Goal: Task Accomplishment & Management: Manage account settings

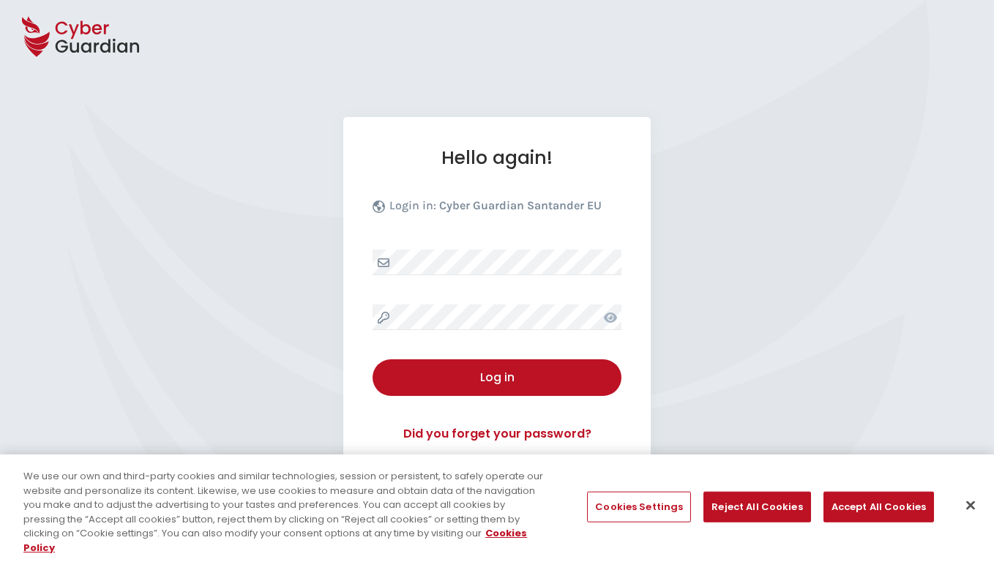
select select "English"
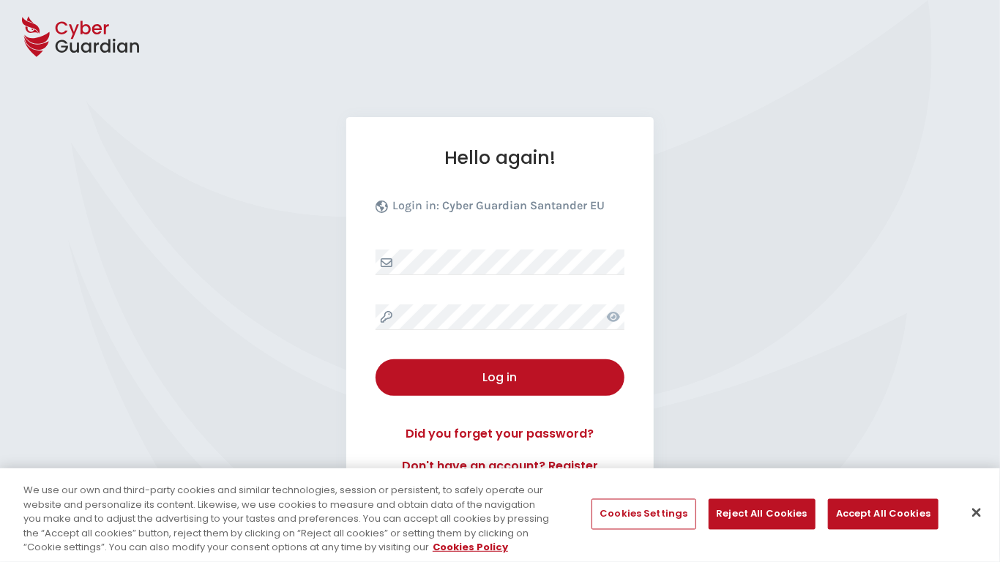
scroll to position [141, 0]
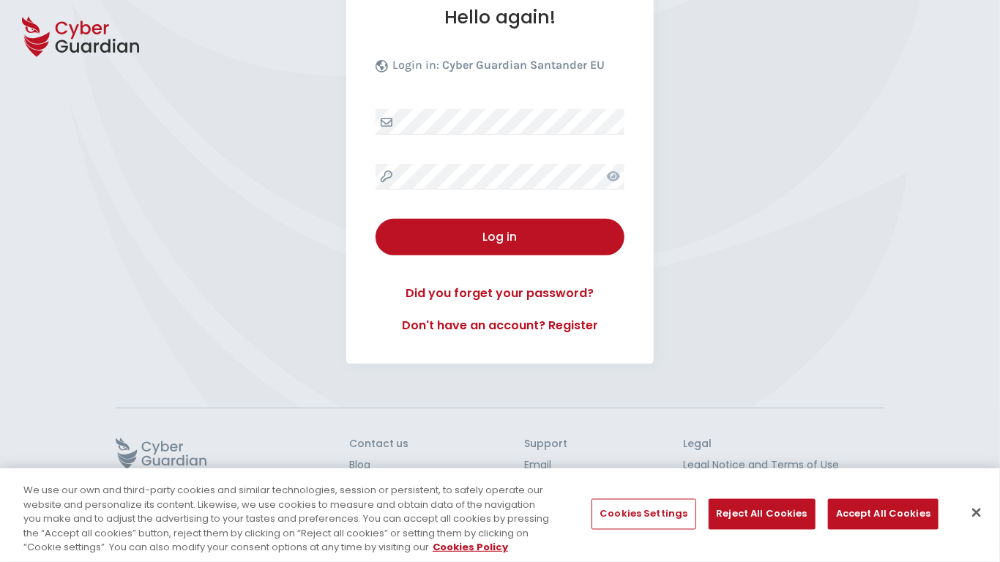
click at [977, 513] on button "Close" at bounding box center [977, 513] width 32 height 32
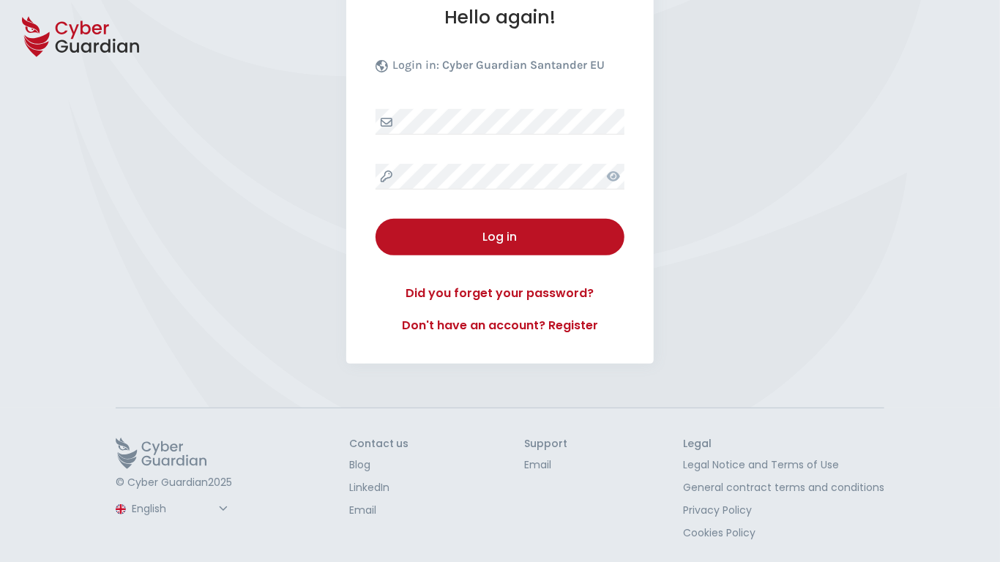
click at [376, 219] on button "Log in" at bounding box center [500, 237] width 249 height 37
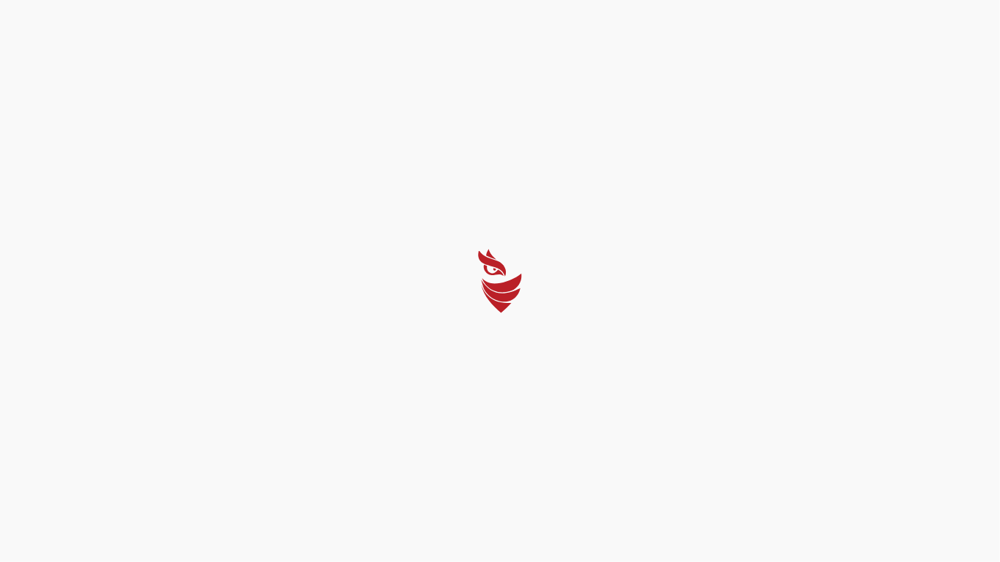
select select "English"
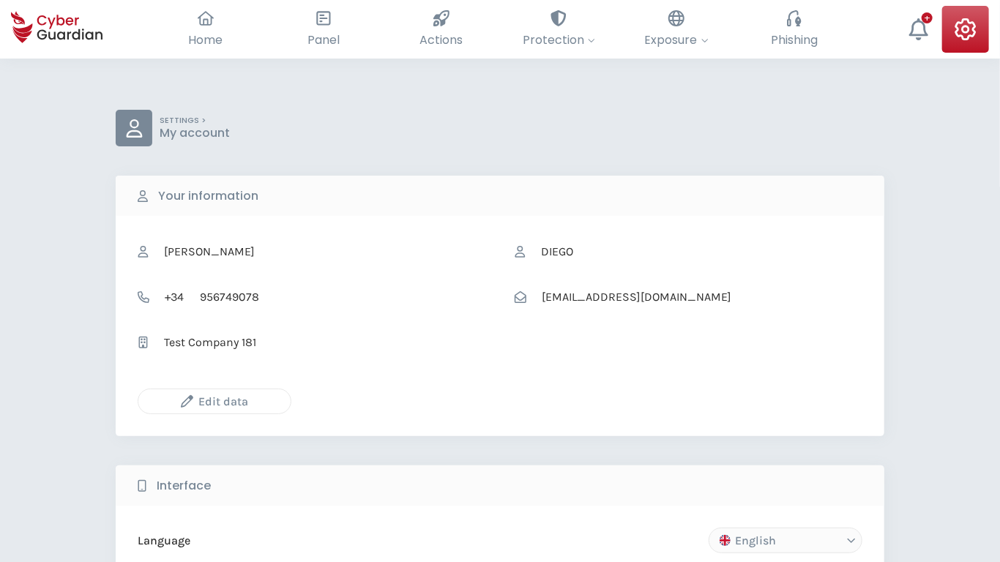
click at [187, 401] on icon "button" at bounding box center [187, 401] width 12 height 12
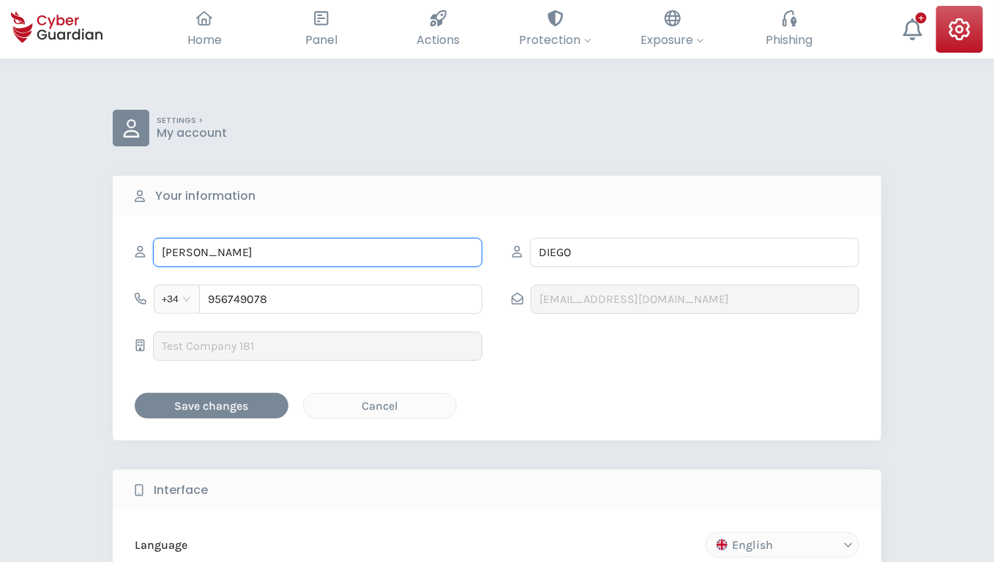
click at [318, 252] on input "DONATO" at bounding box center [318, 252] width 330 height 29
type input "Beatrice"
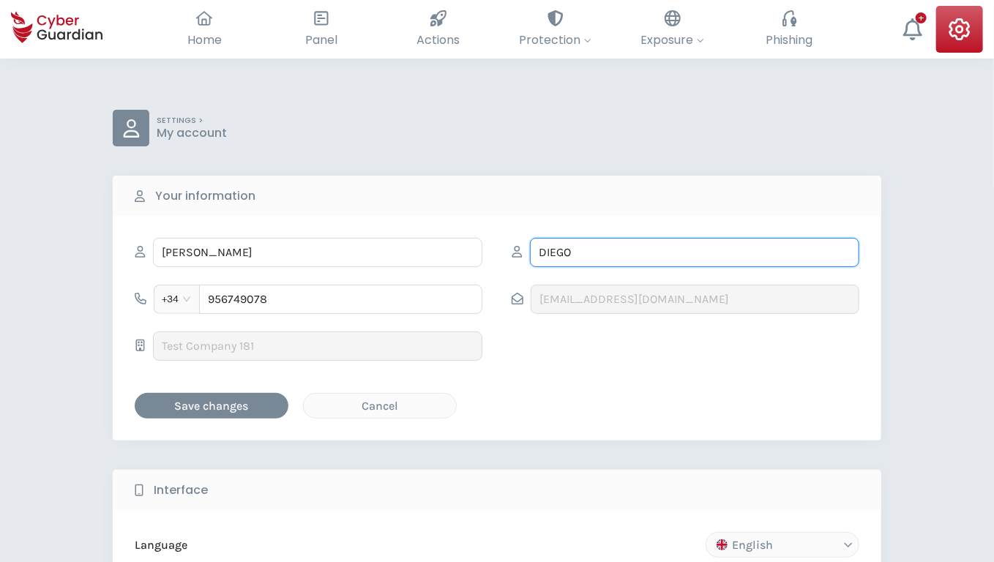
click at [695, 252] on input "DIEGO" at bounding box center [695, 252] width 330 height 29
type input "Lesch"
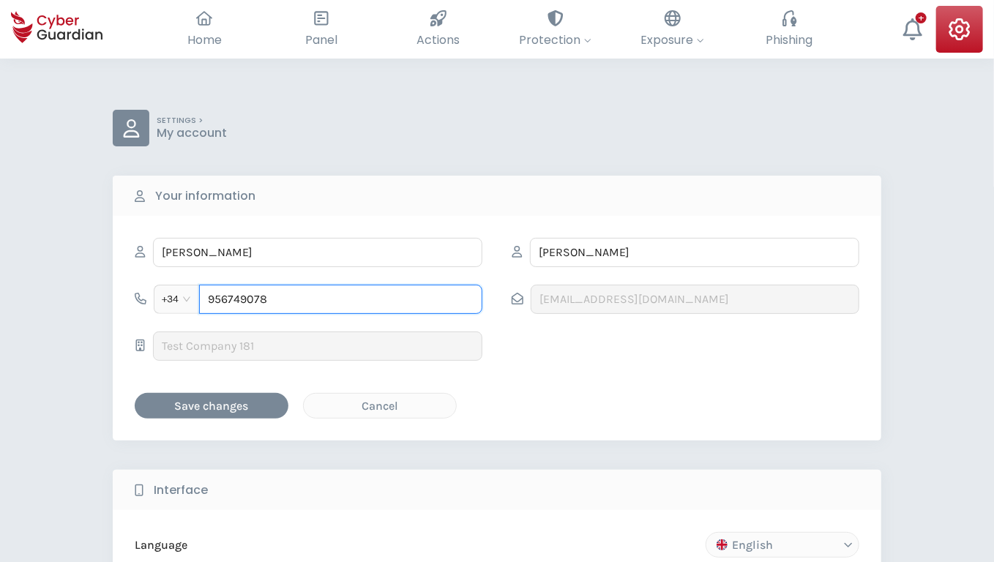
click at [340, 299] on input "956749078" at bounding box center [340, 299] width 283 height 29
type input "613884788"
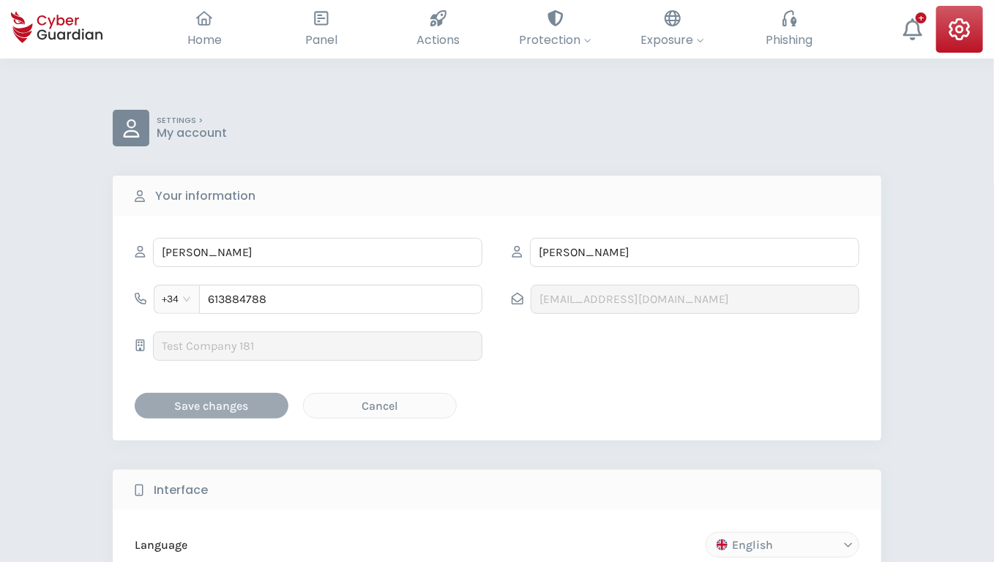
click at [212, 405] on div "Save changes" at bounding box center [212, 406] width 132 height 18
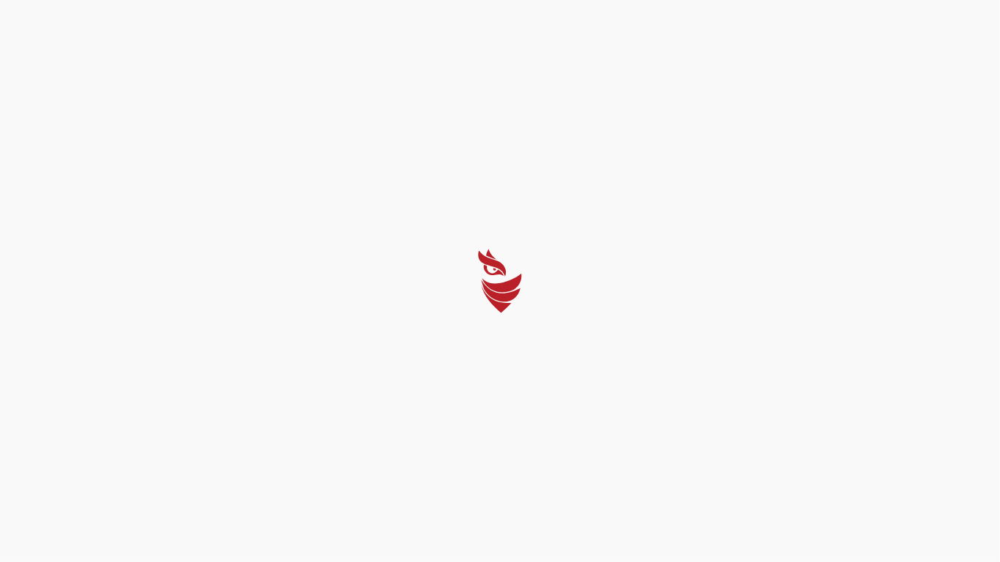
select select "English"
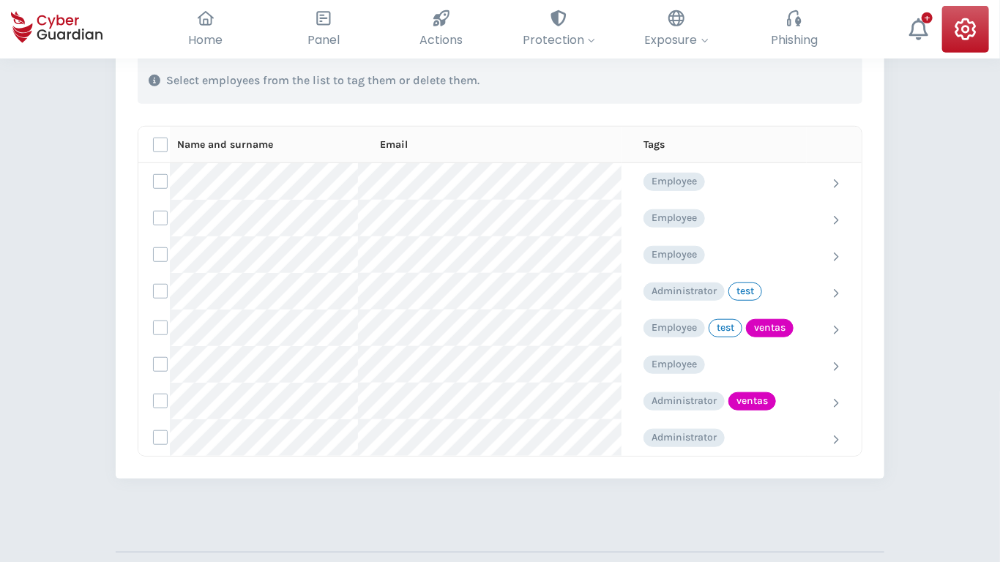
scroll to position [497, 0]
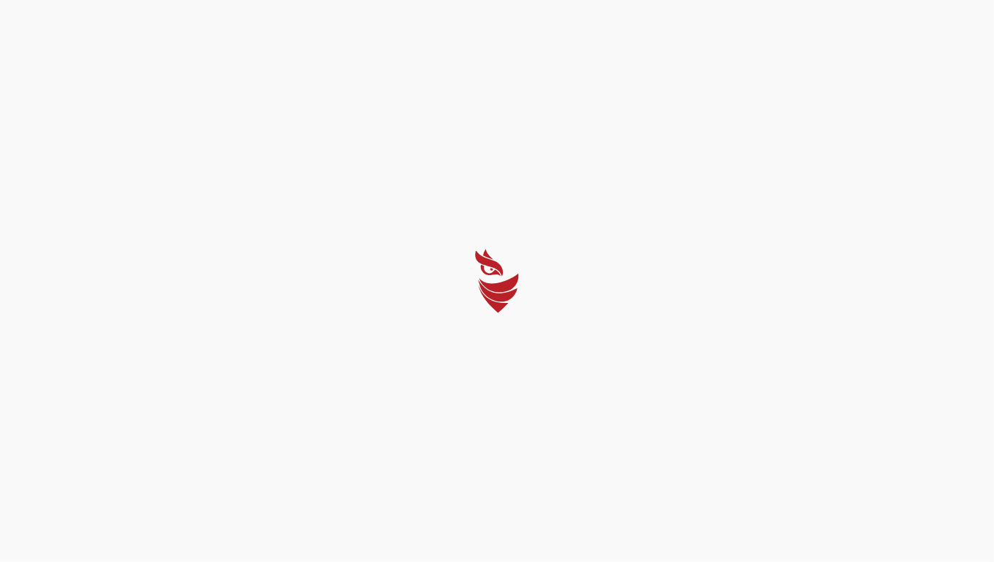
select select "English"
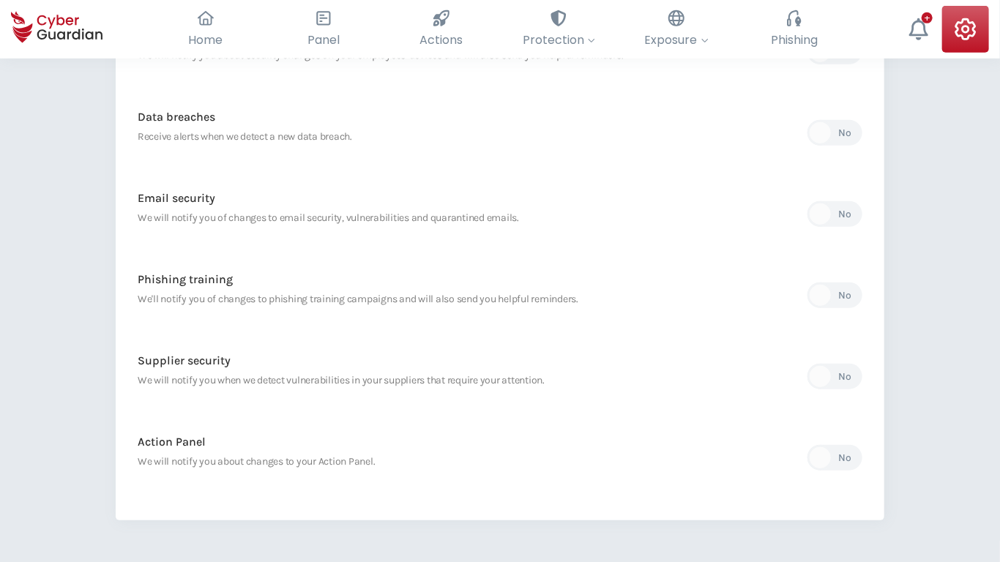
scroll to position [606, 0]
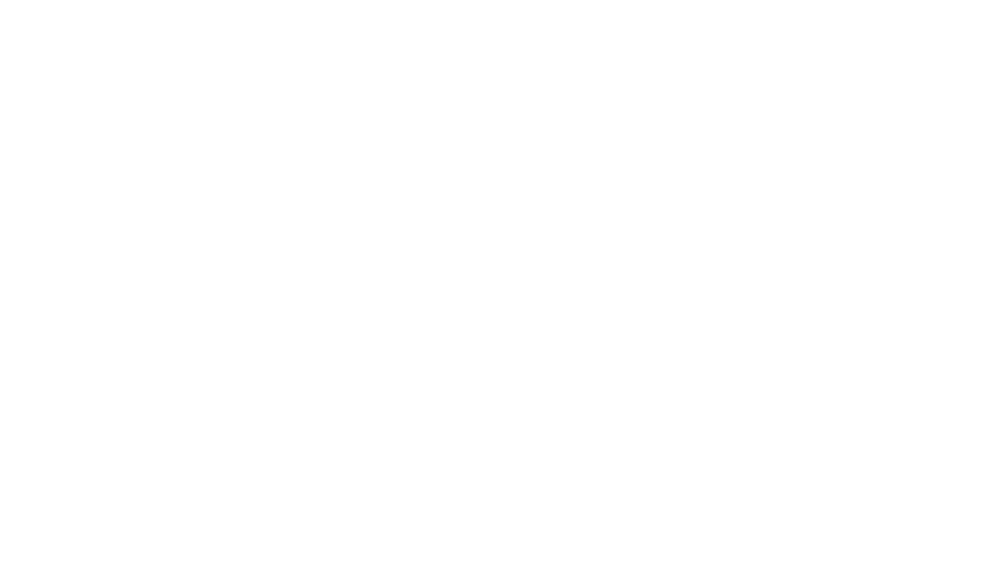
select select "English"
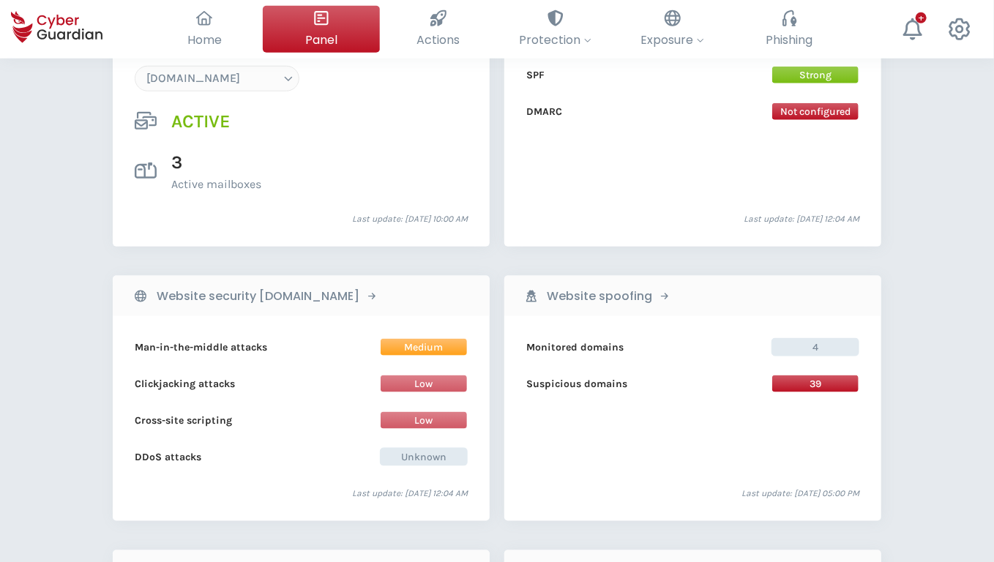
scroll to position [1431, 0]
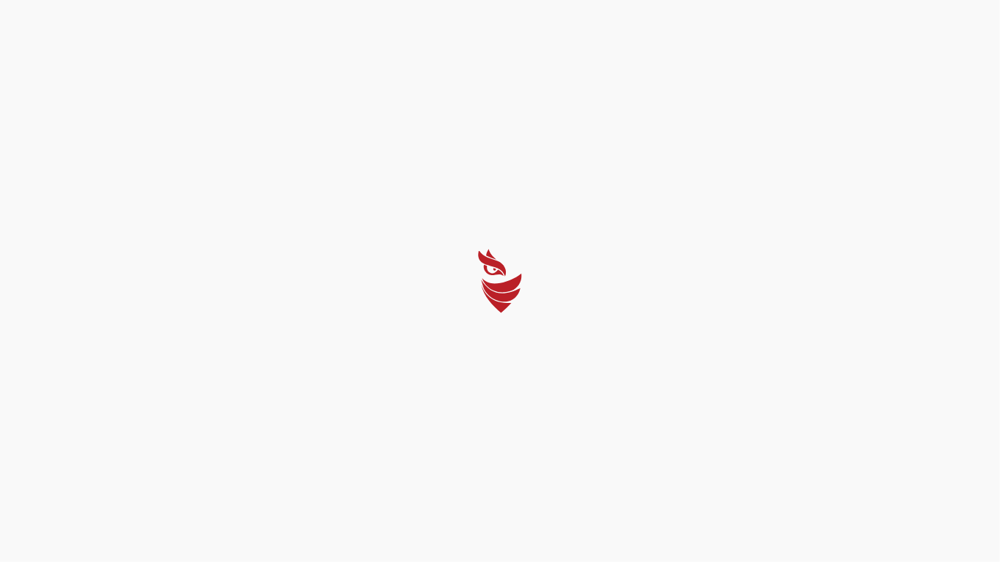
select select "English"
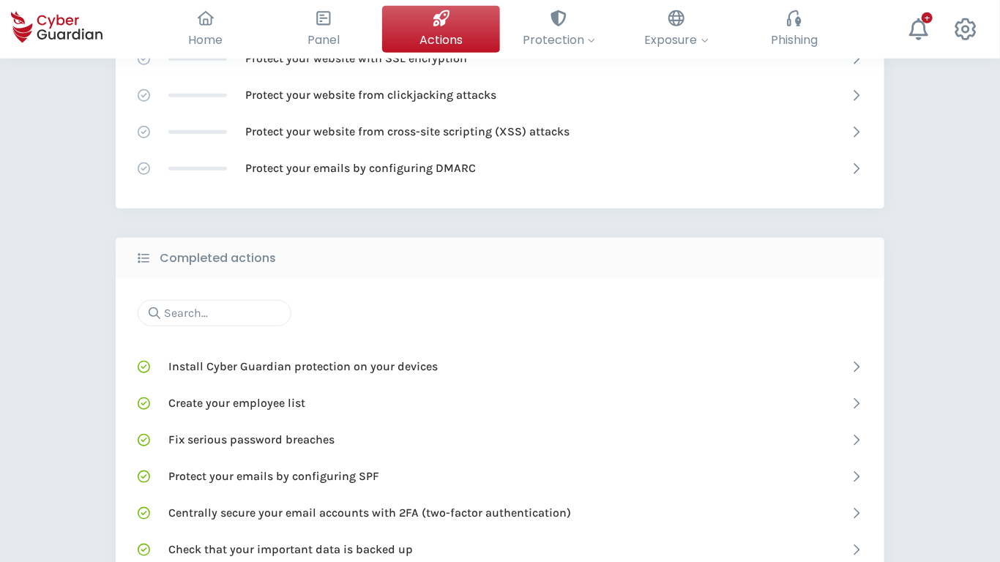
scroll to position [846, 0]
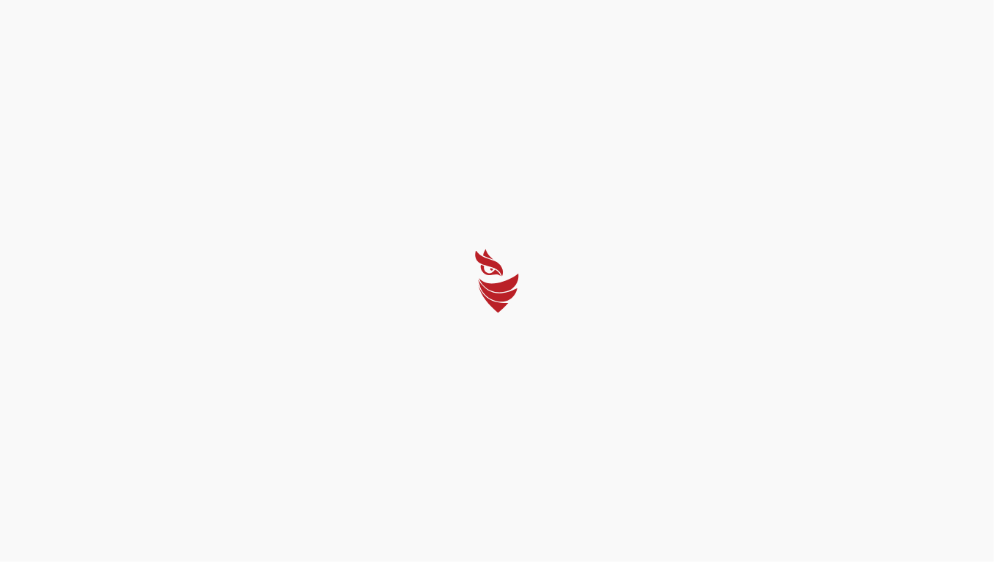
select select "English"
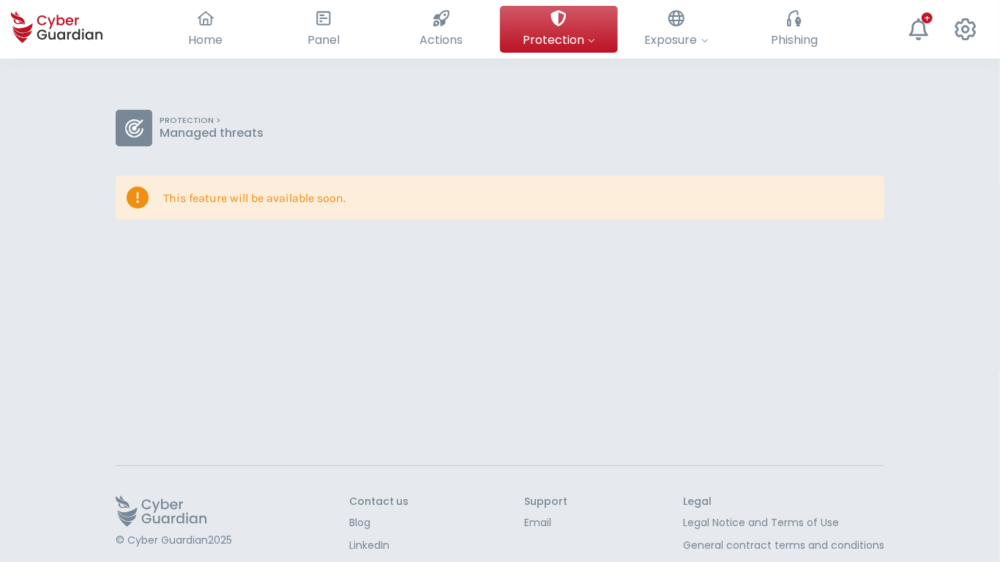
scroll to position [59, 0]
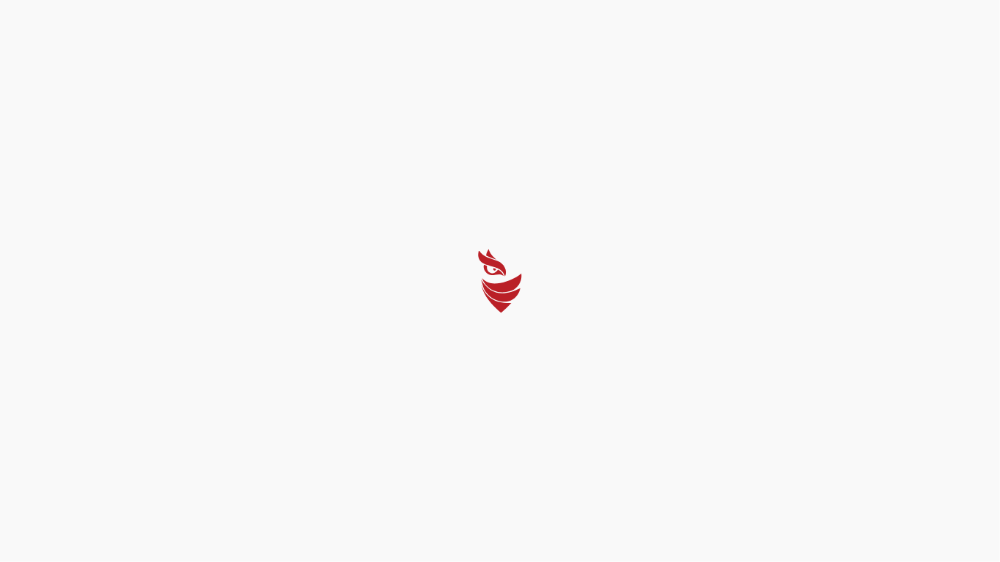
select select "English"
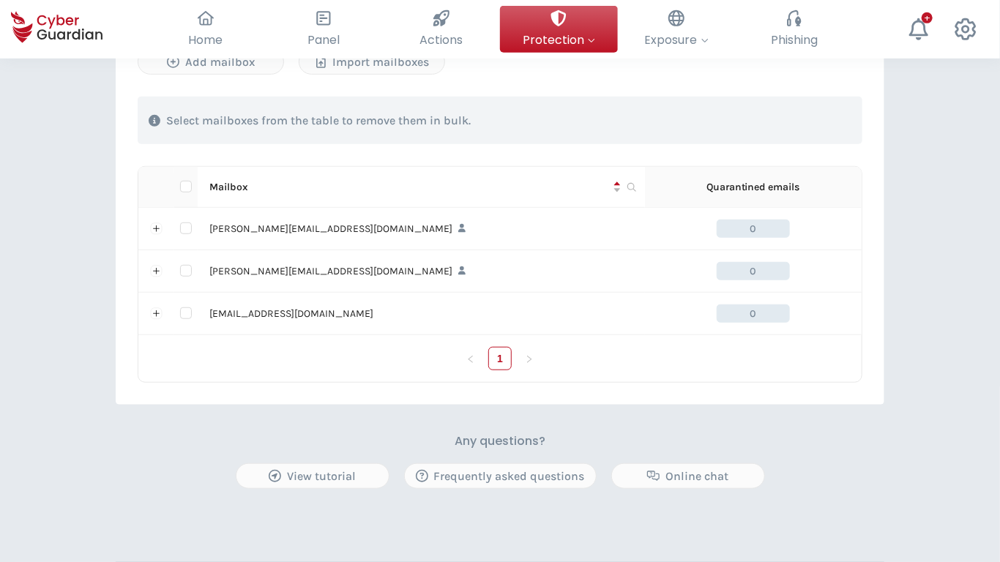
scroll to position [513, 0]
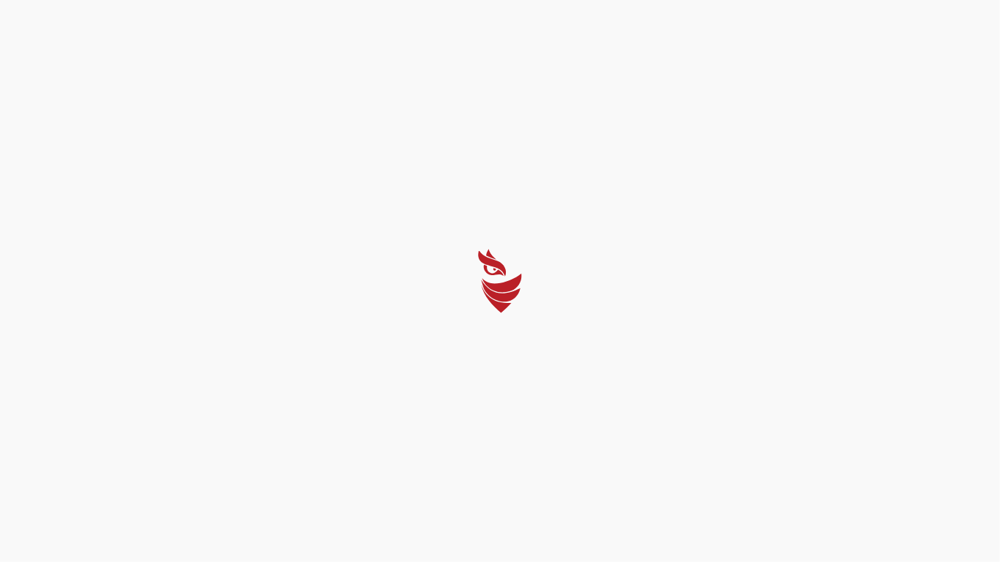
select select "English"
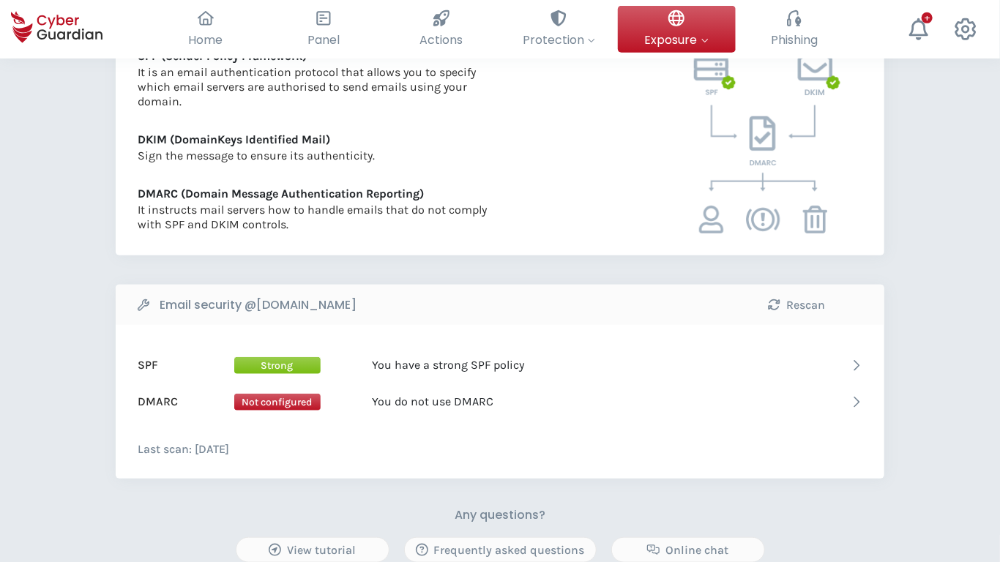
scroll to position [625, 0]
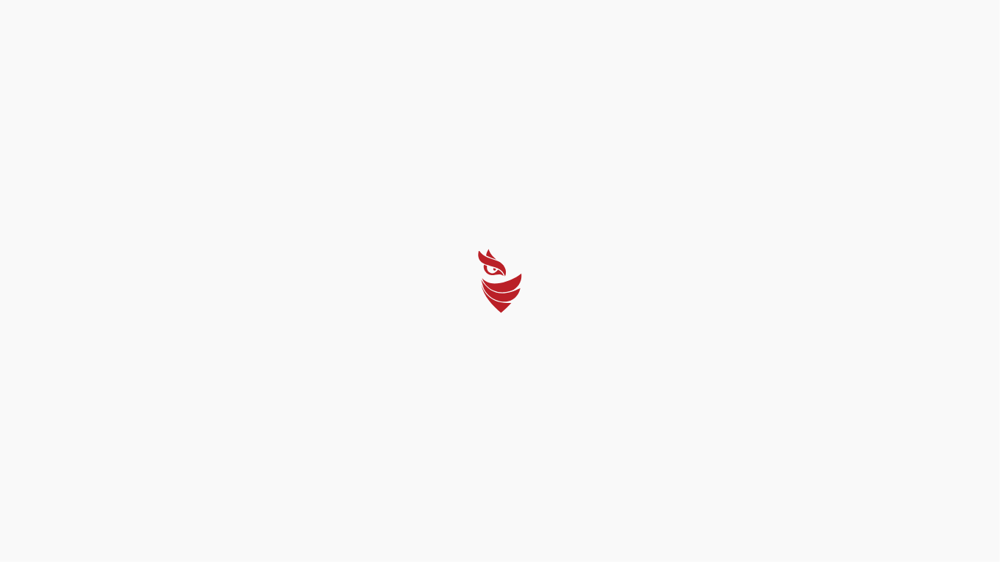
select select "English"
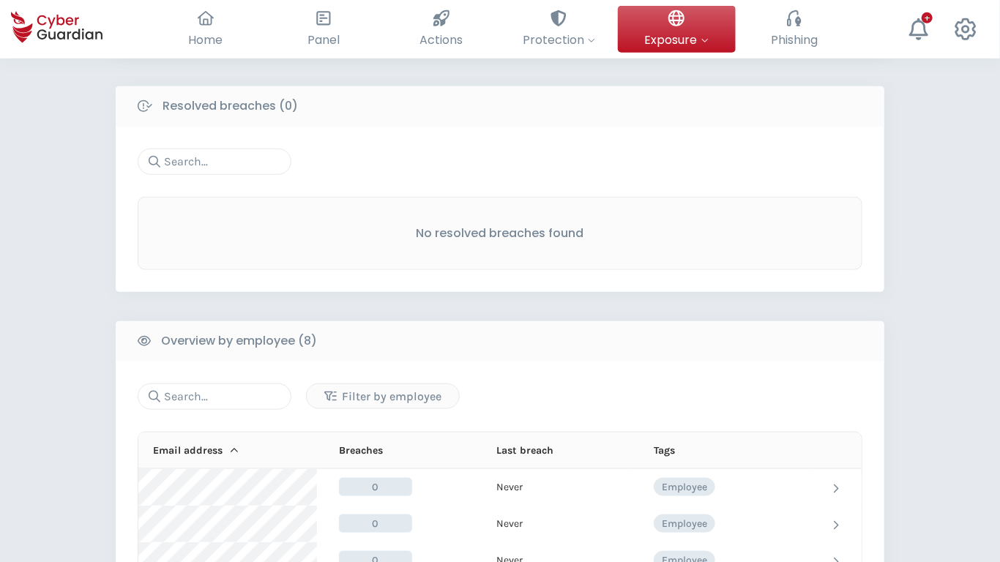
scroll to position [1082, 0]
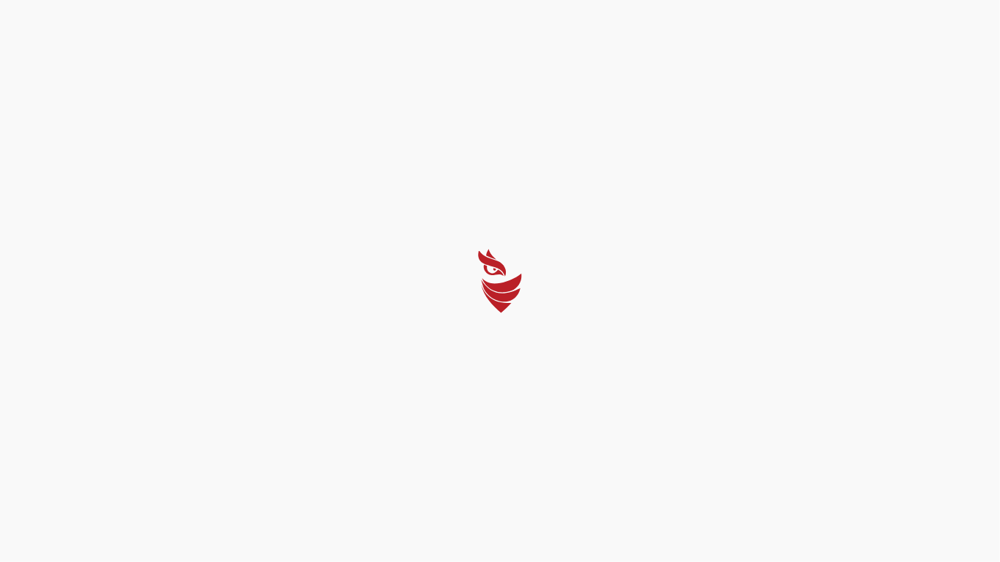
select select "English"
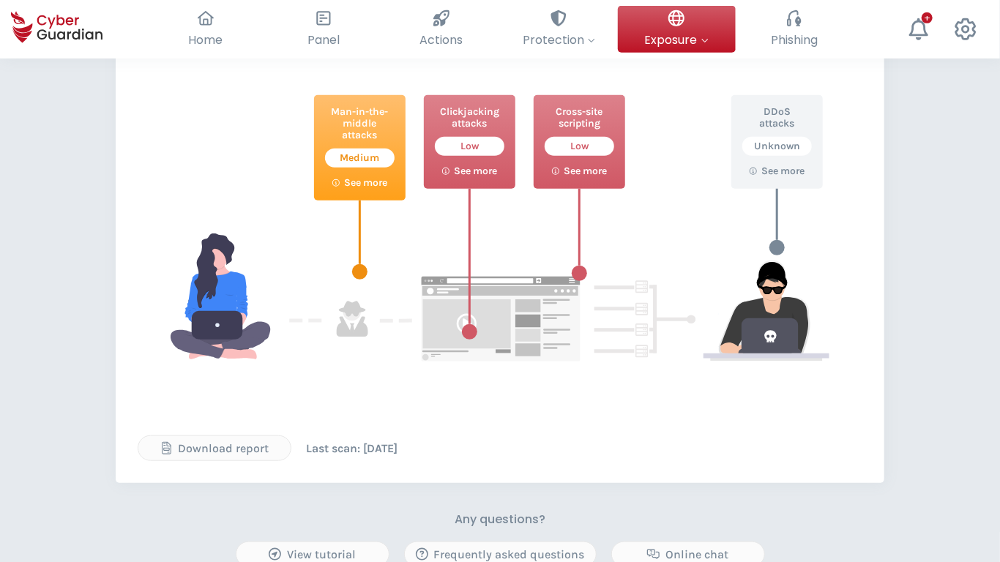
scroll to position [632, 0]
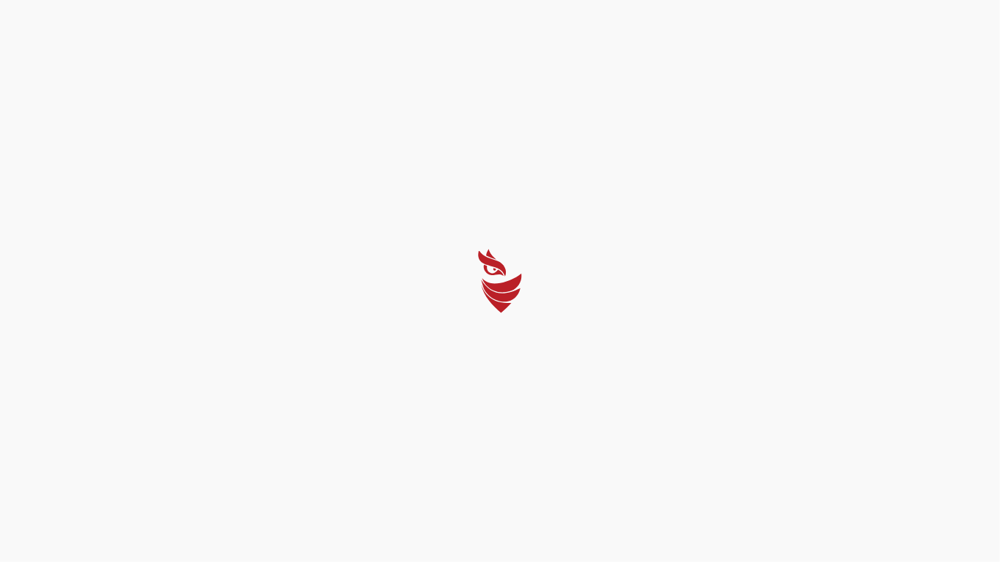
select select "English"
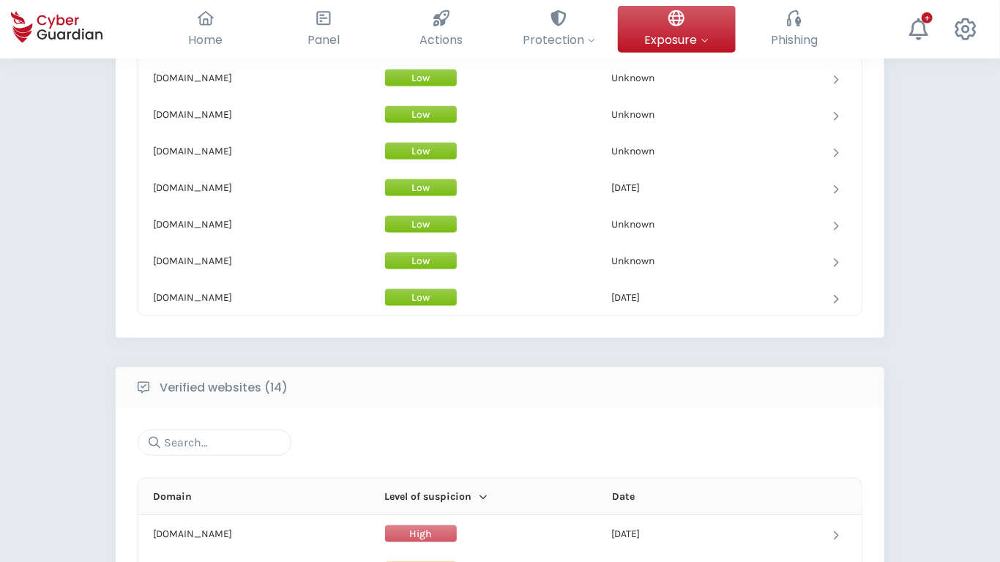
scroll to position [1262, 0]
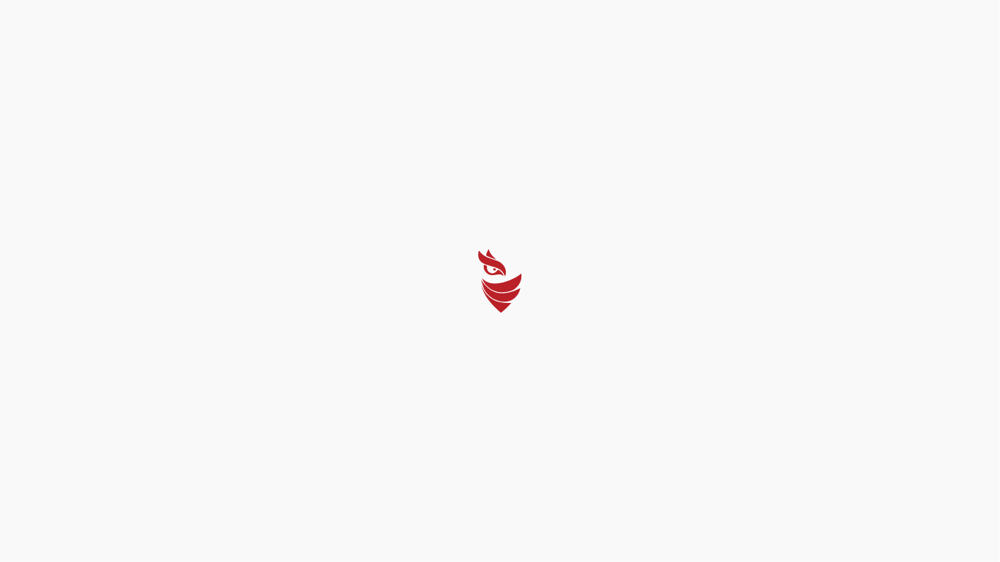
select select "English"
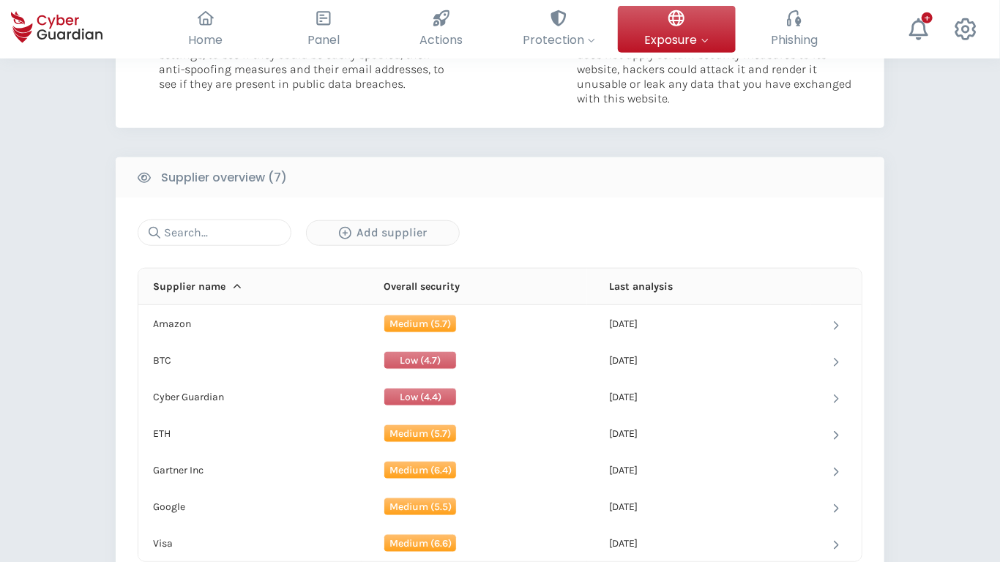
scroll to position [782, 0]
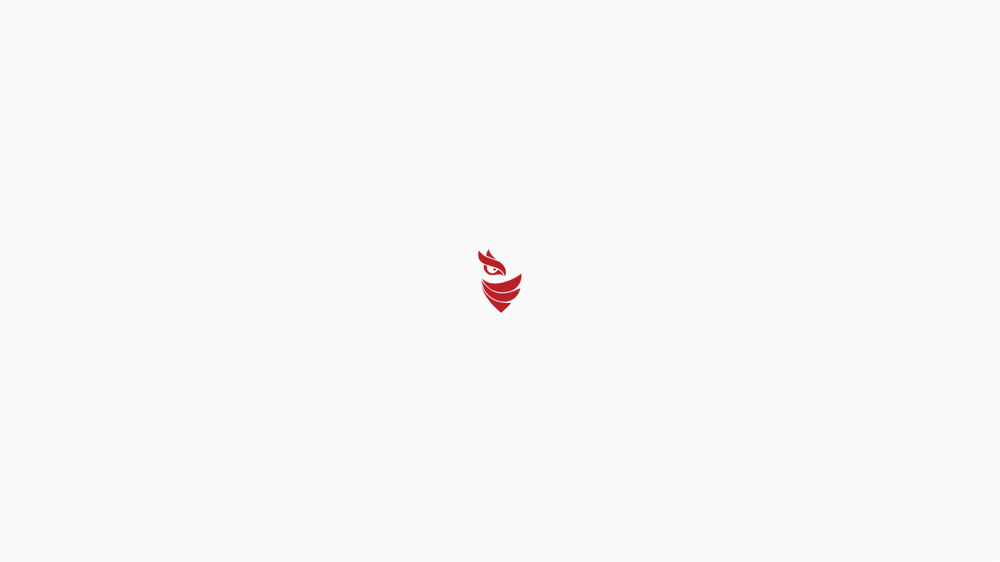
select select "English"
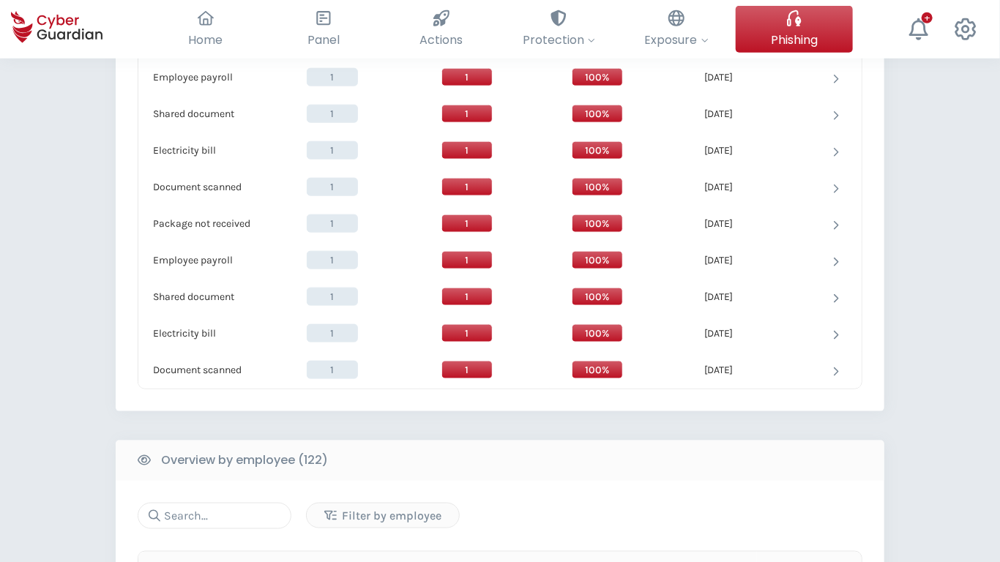
scroll to position [1371, 0]
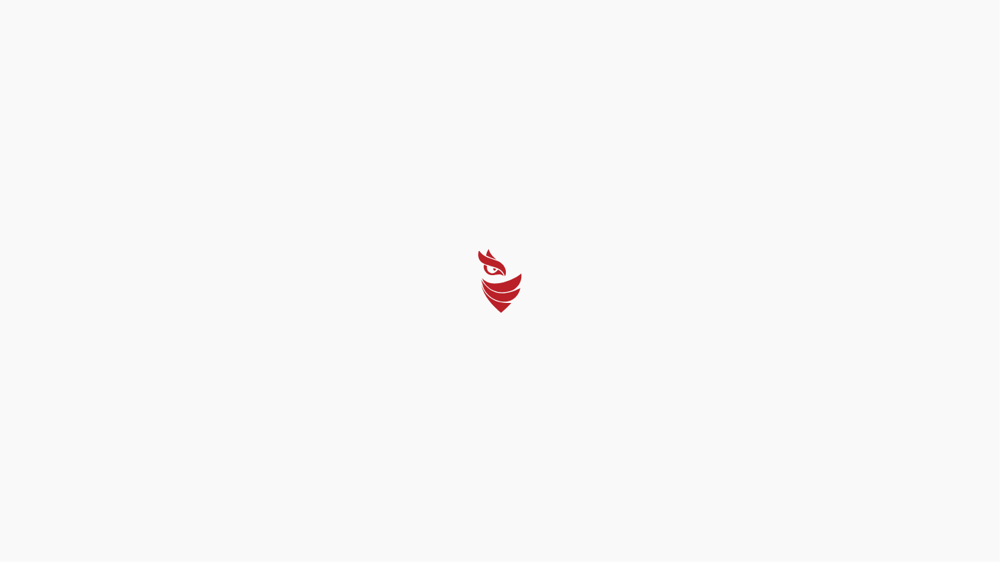
select select "English"
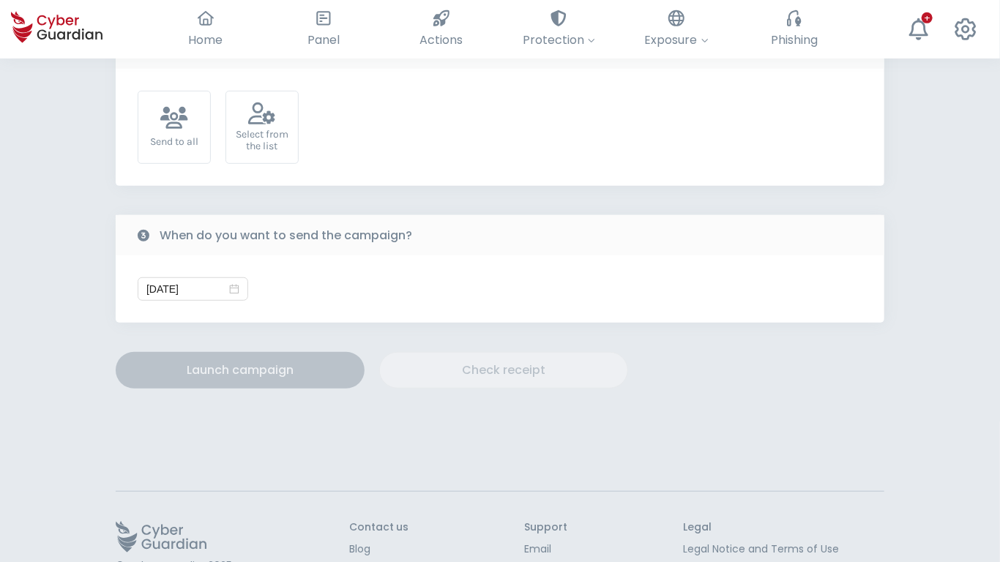
scroll to position [407, 0]
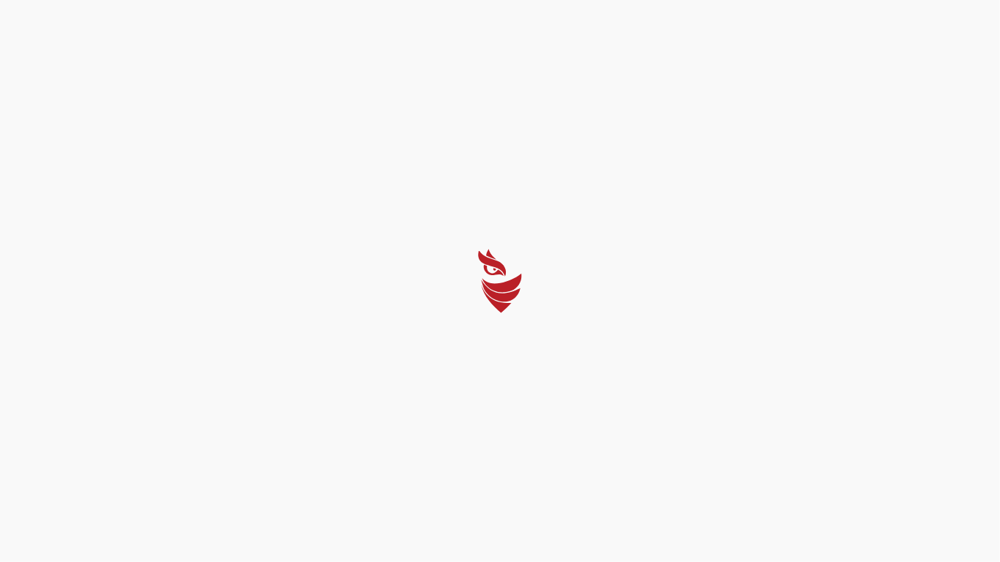
select select "English"
